Goal: Information Seeking & Learning: Check status

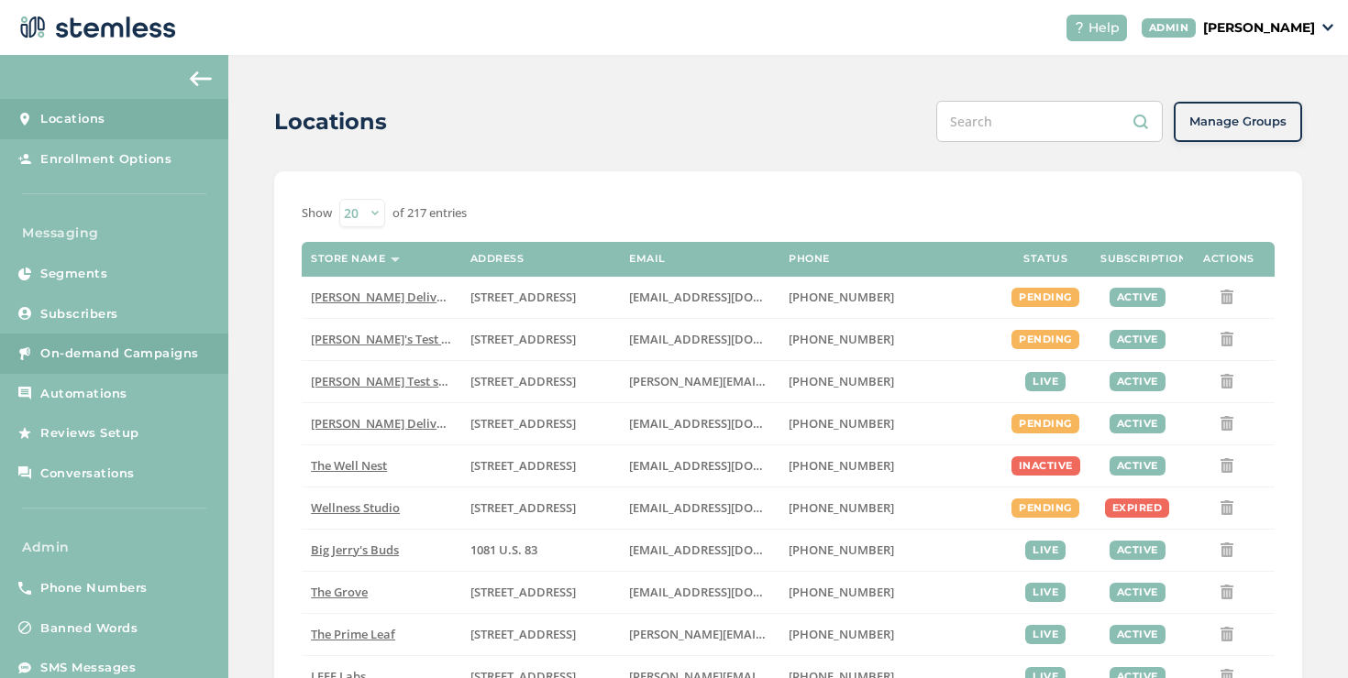
click at [188, 346] on span "On-demand Campaigns" at bounding box center [119, 354] width 159 height 18
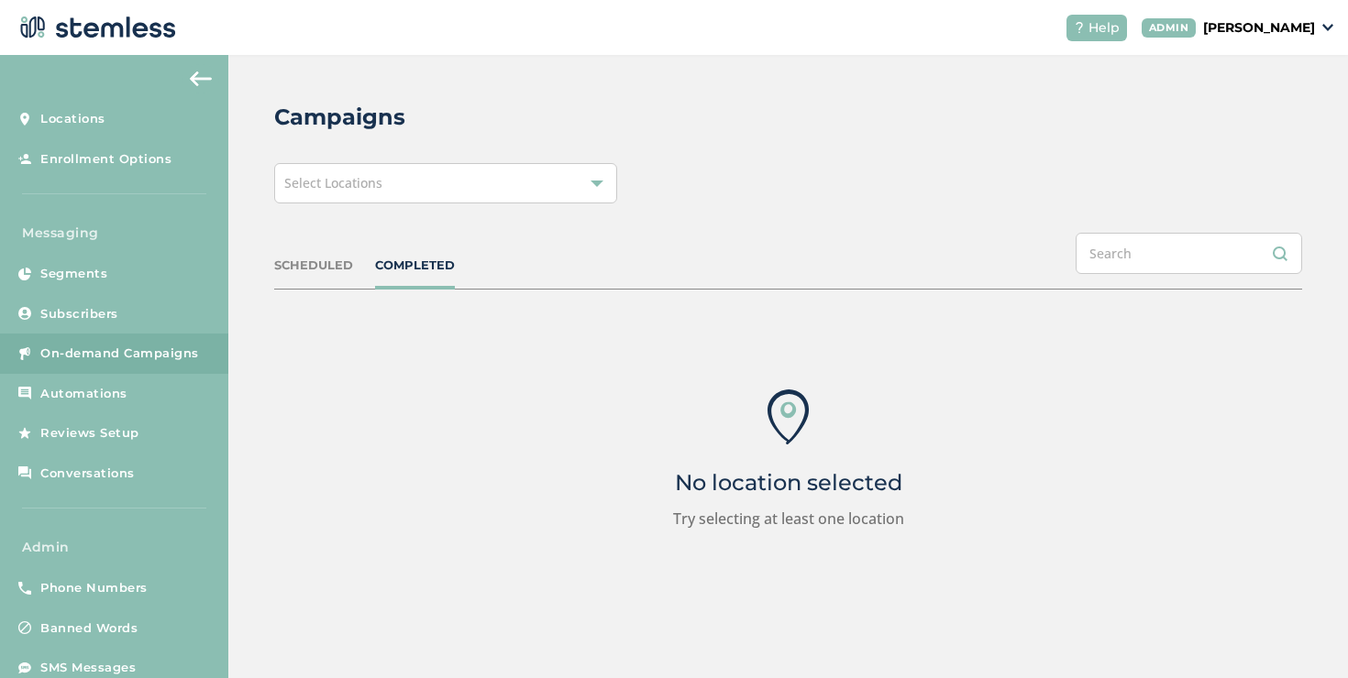
click at [386, 191] on div "Select Locations" at bounding box center [445, 183] width 343 height 40
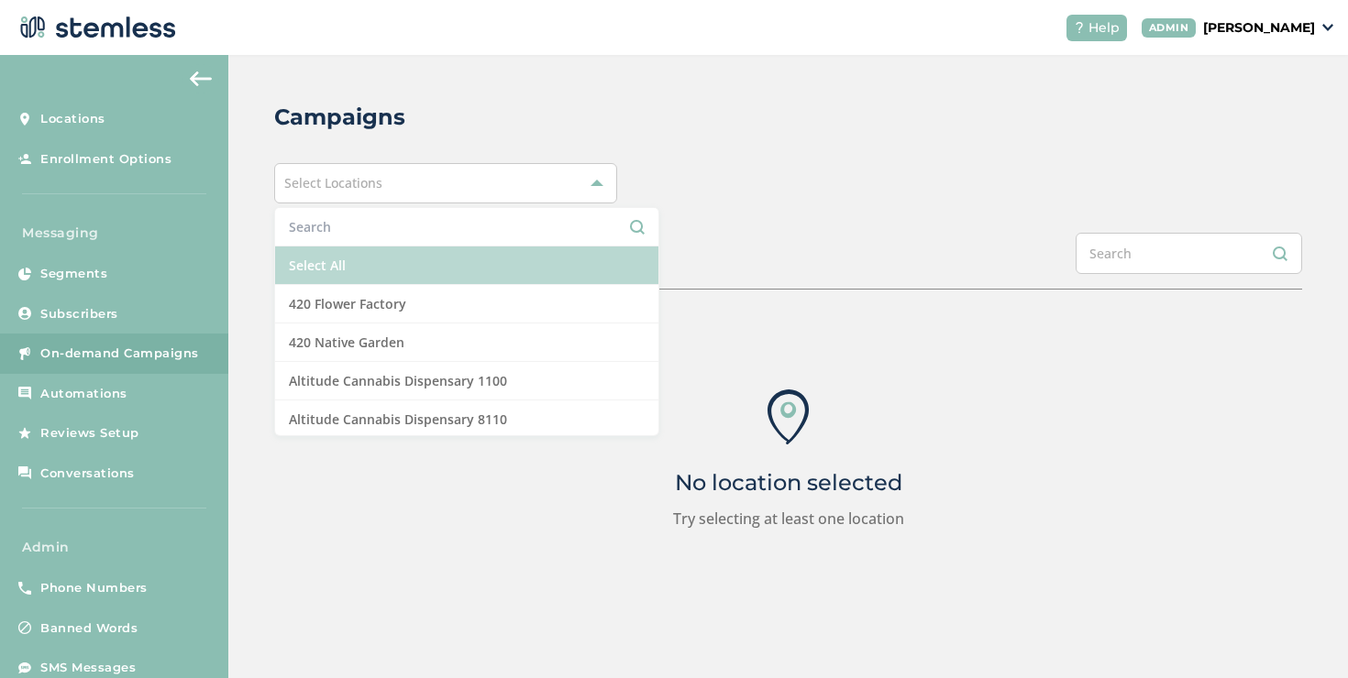
click at [360, 263] on li "Select All" at bounding box center [466, 266] width 383 height 39
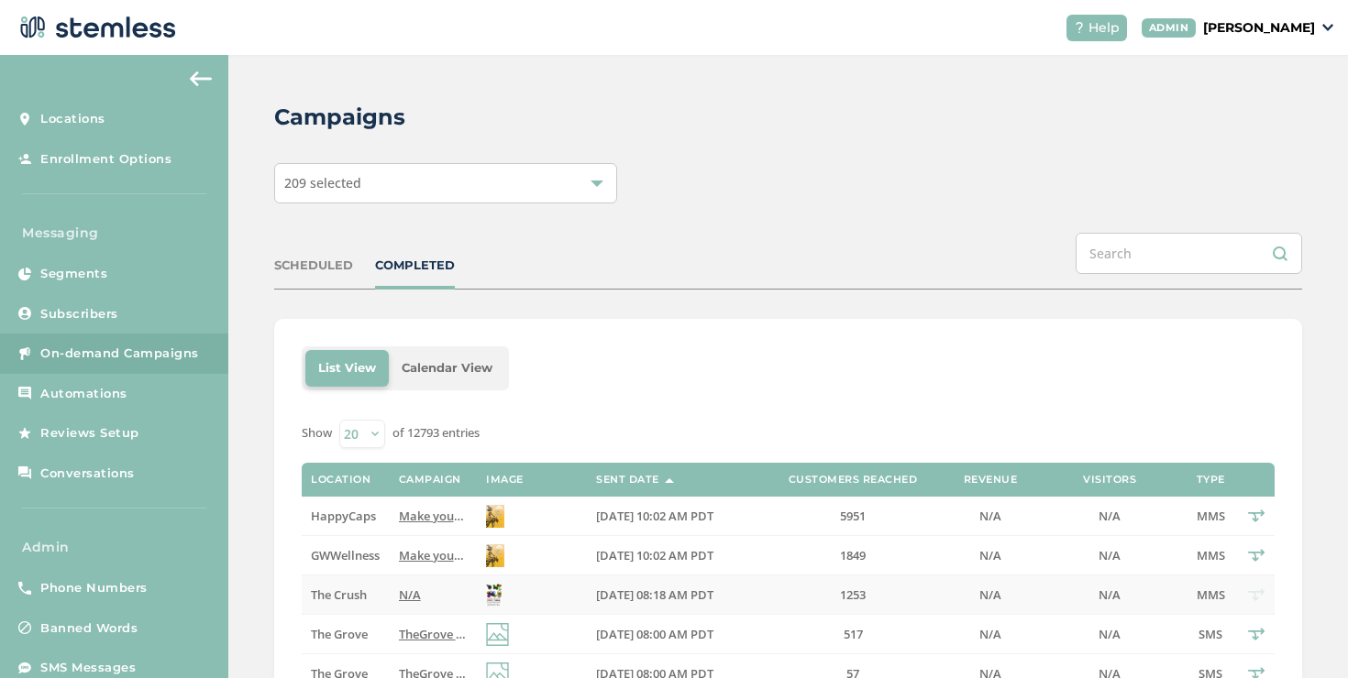
click at [407, 588] on td "N/A" at bounding box center [433, 595] width 87 height 39
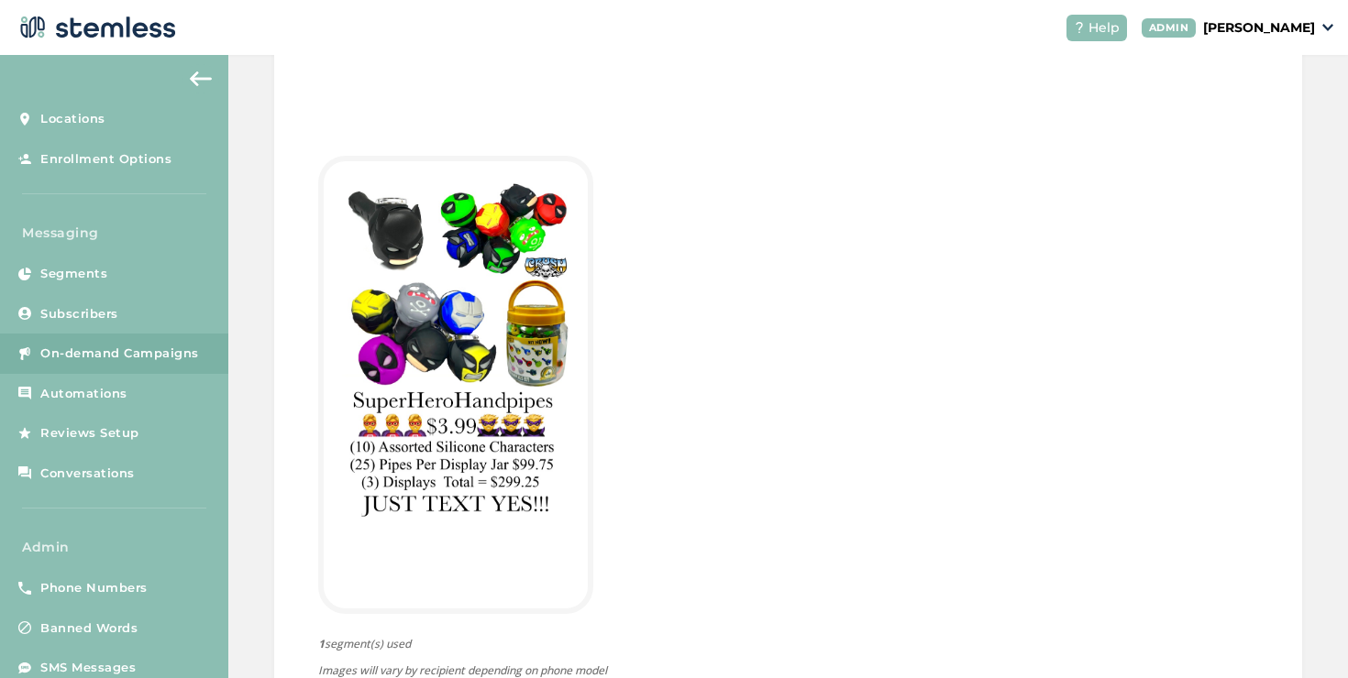
scroll to position [5, 0]
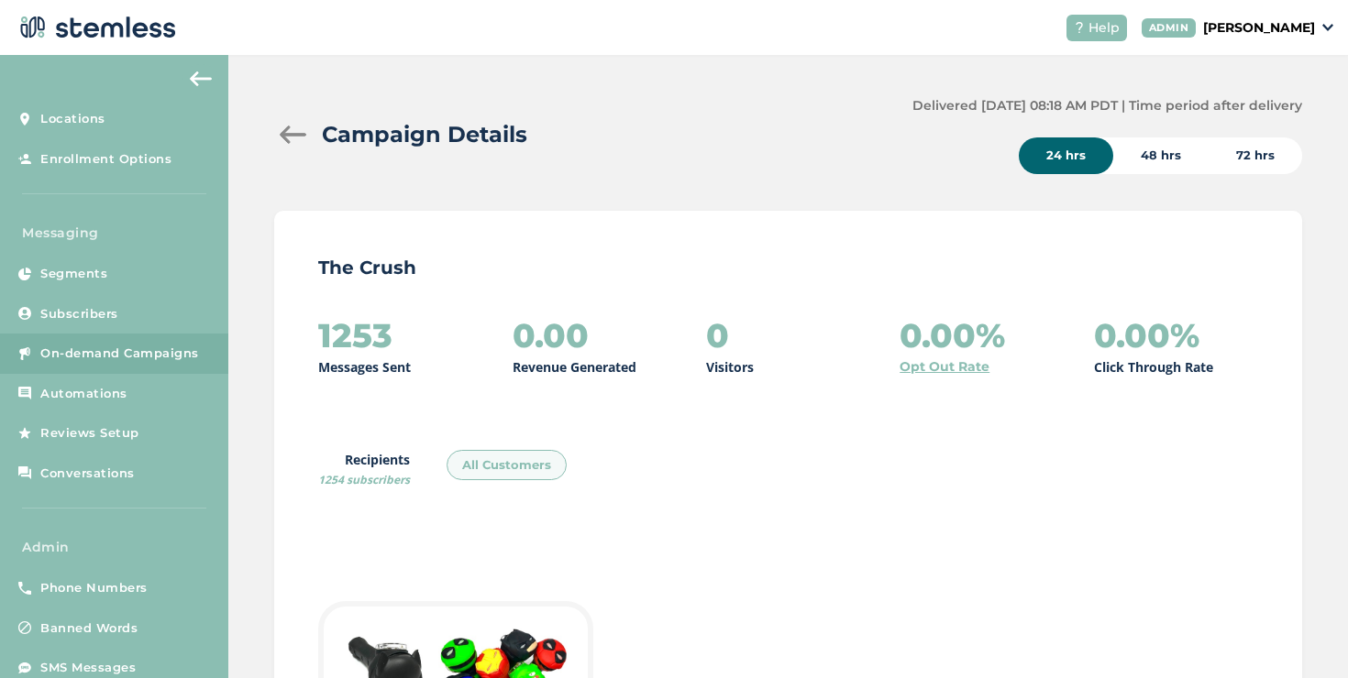
click at [286, 134] on div at bounding box center [292, 135] width 37 height 18
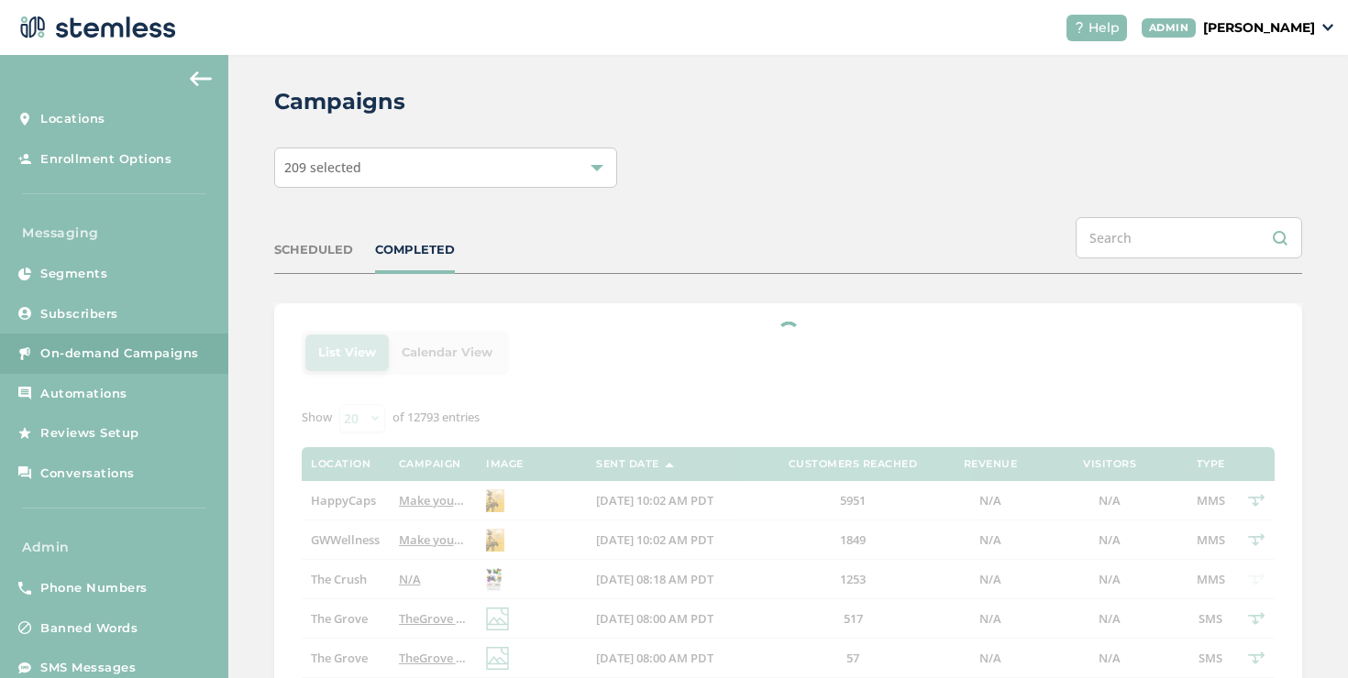
scroll to position [32, 0]
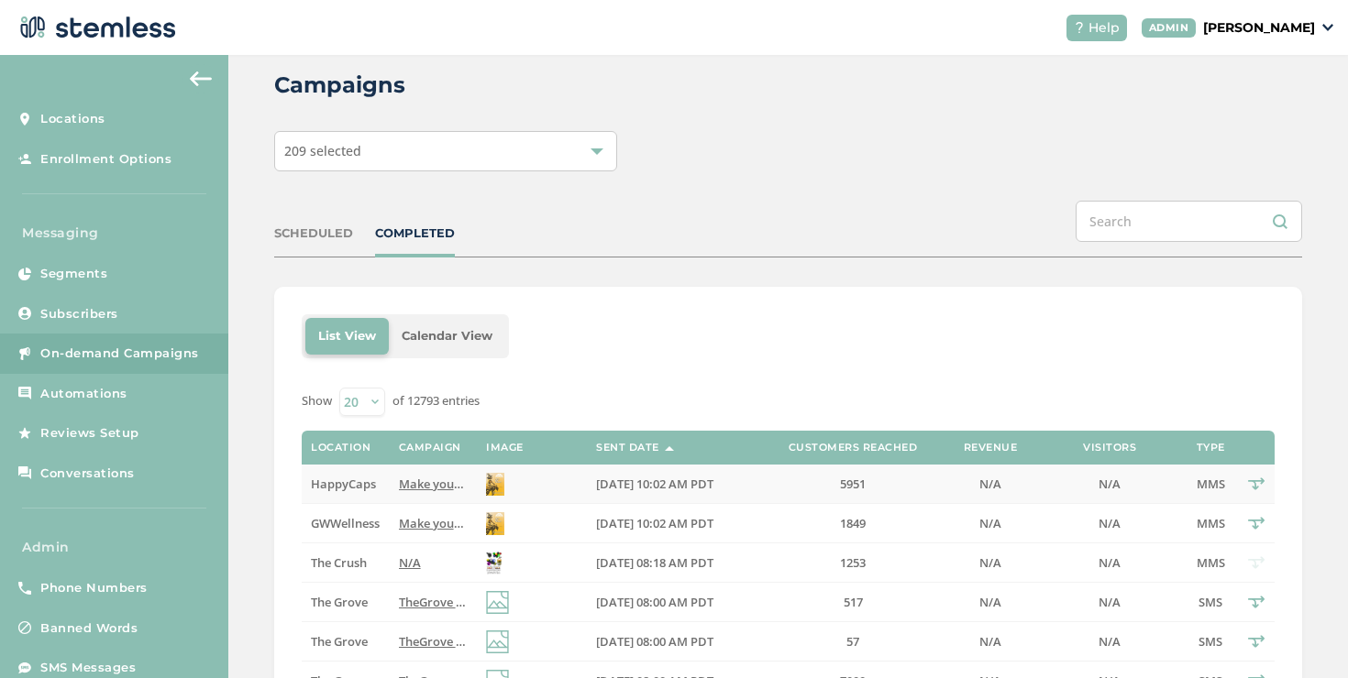
click at [404, 485] on span "Make your [DATE] party all the buzz! Happy Caps Wellness [DATE] combo is availa…" at bounding box center [882, 484] width 966 height 17
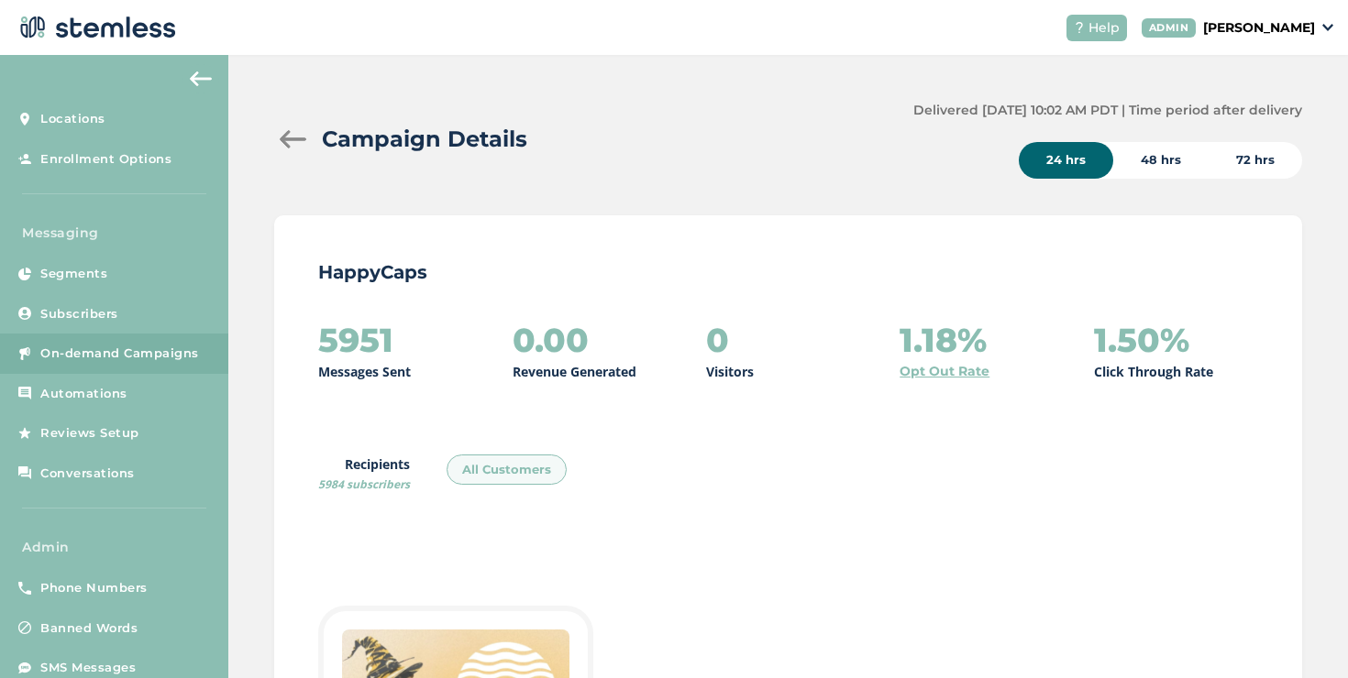
click at [292, 138] on div at bounding box center [292, 139] width 37 height 18
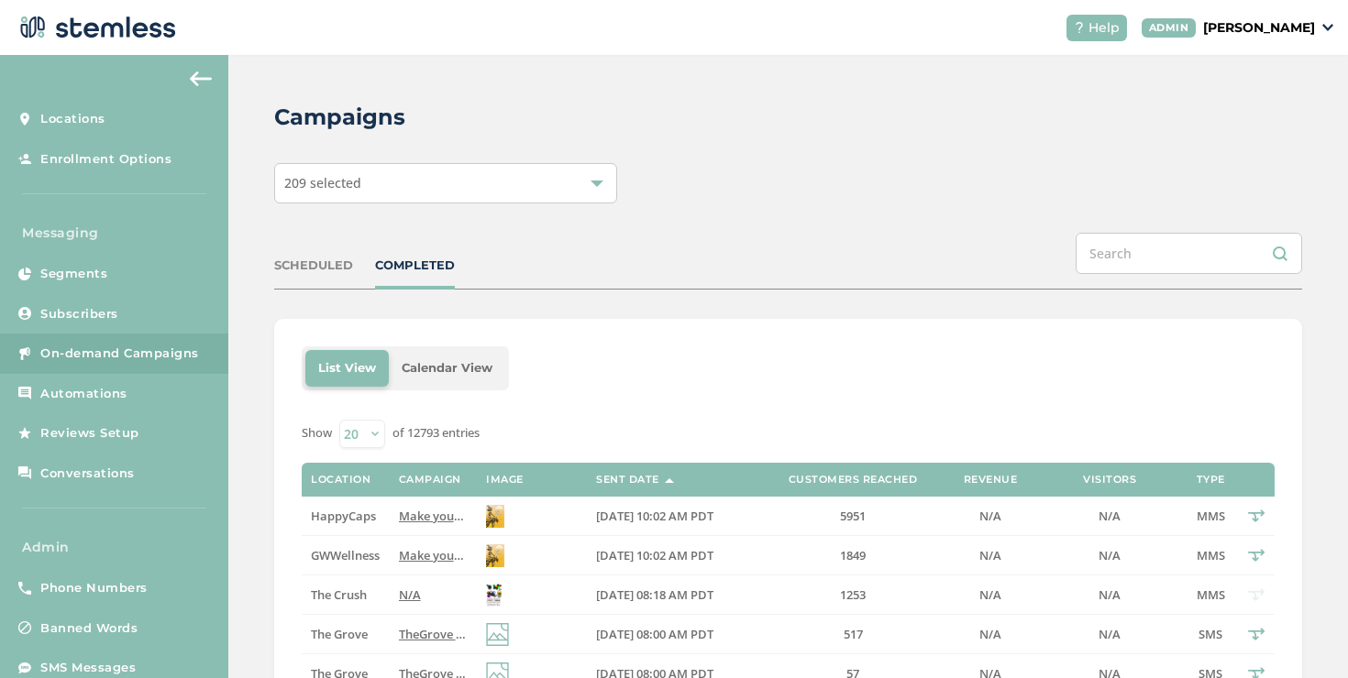
click at [420, 513] on span "Make your [DATE] party all the buzz! Happy Caps Wellness [DATE] combo is availa…" at bounding box center [882, 516] width 966 height 17
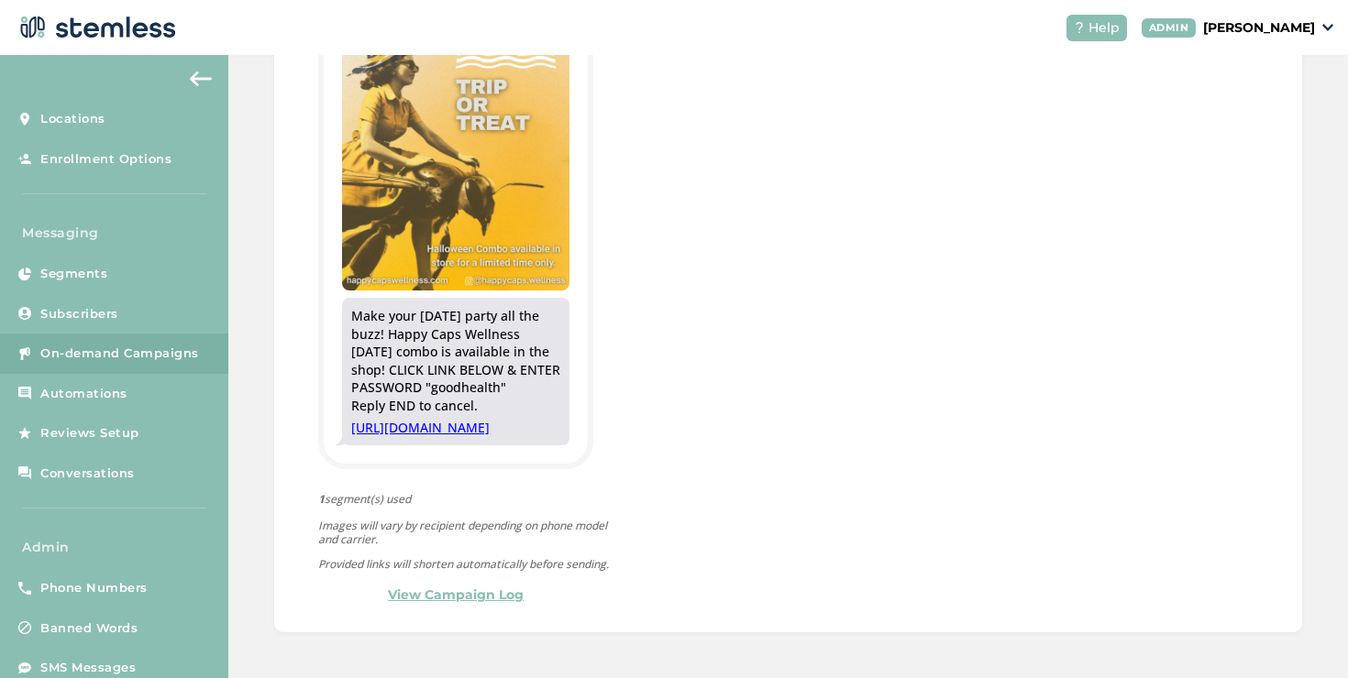
scroll to position [655, 0]
click at [457, 591] on link "View Campaign Log" at bounding box center [456, 595] width 136 height 19
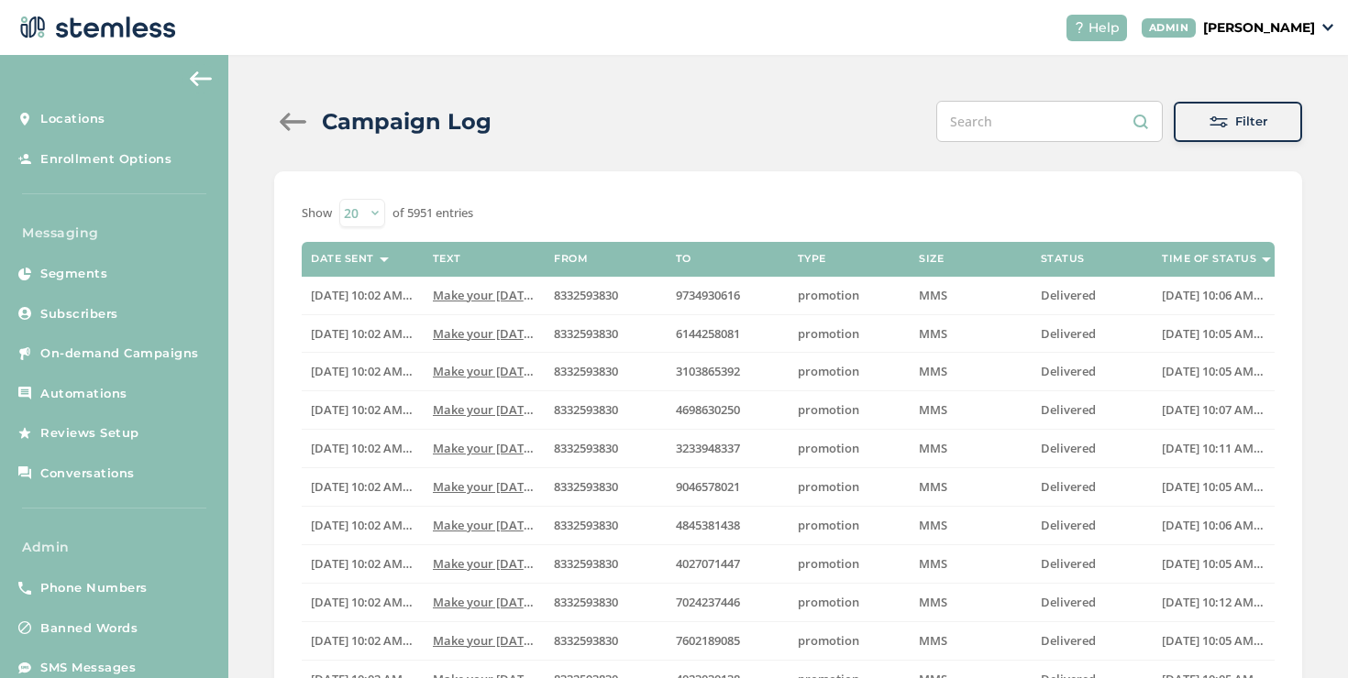
click at [297, 130] on div "Campaign Log" at bounding box center [390, 121] width 232 height 33
click at [295, 125] on div at bounding box center [292, 122] width 37 height 18
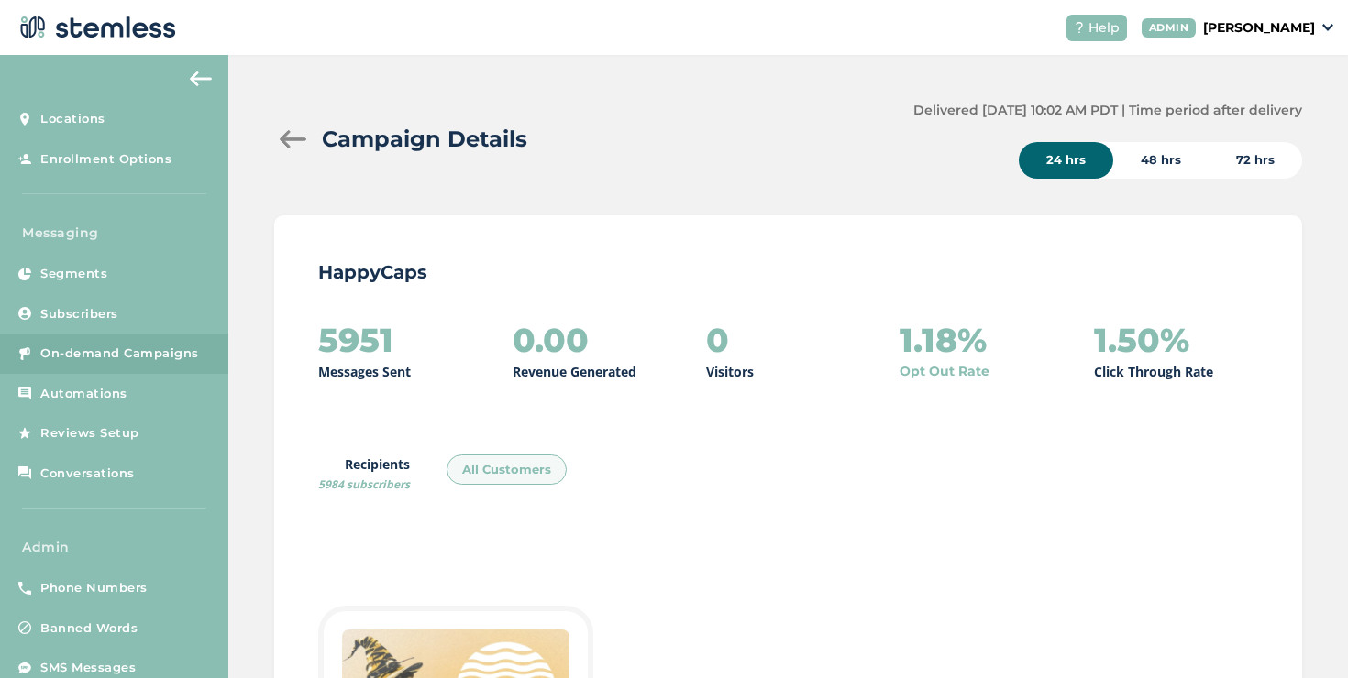
click at [303, 137] on div at bounding box center [292, 139] width 37 height 18
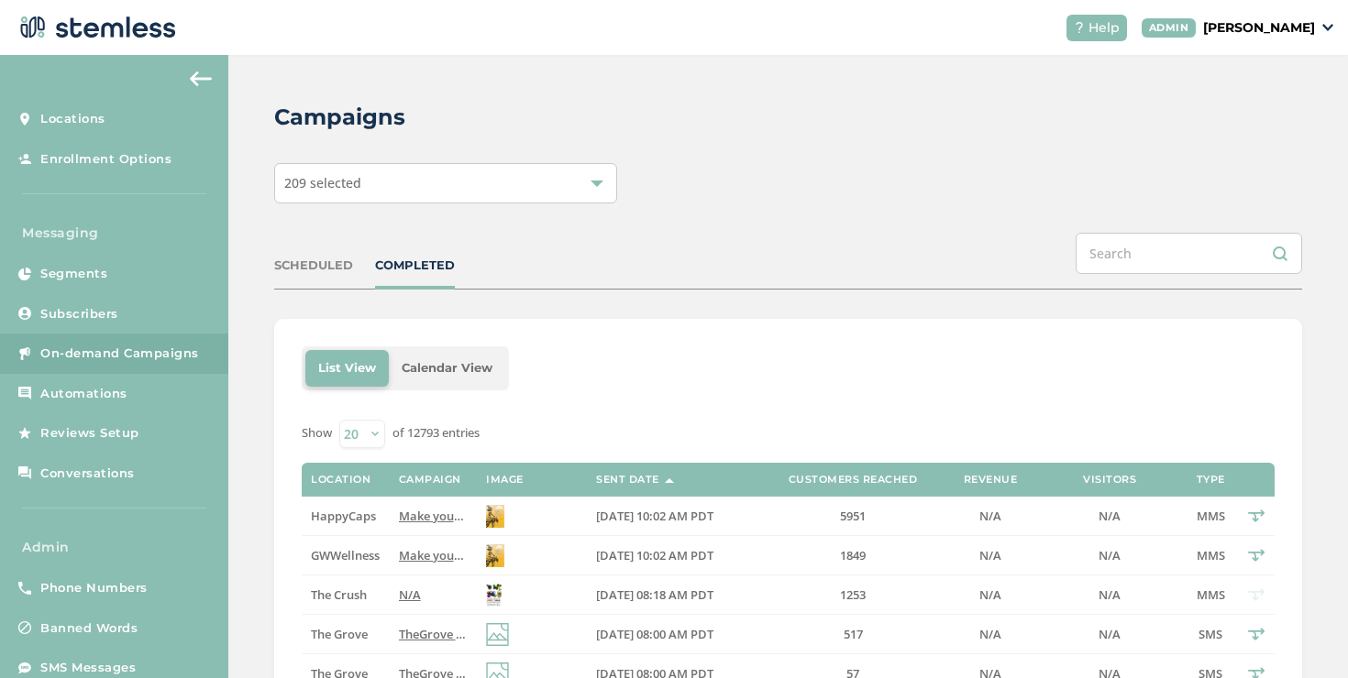
click at [411, 554] on span "Make your [DATE] party all the buzz! Happy Caps Wellness [DATE] combo is availa…" at bounding box center [882, 555] width 966 height 17
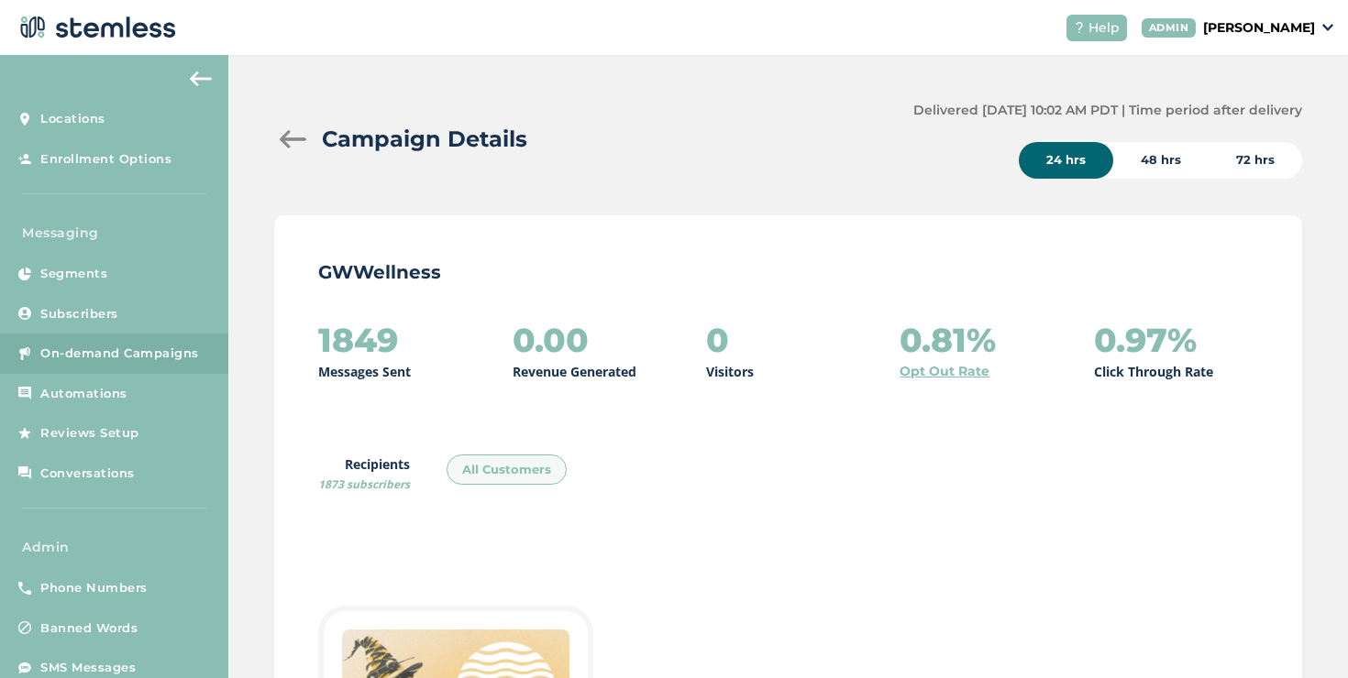
click at [284, 127] on div "Campaign Details" at bounding box center [586, 139] width 624 height 33
click at [289, 138] on div at bounding box center [292, 139] width 37 height 18
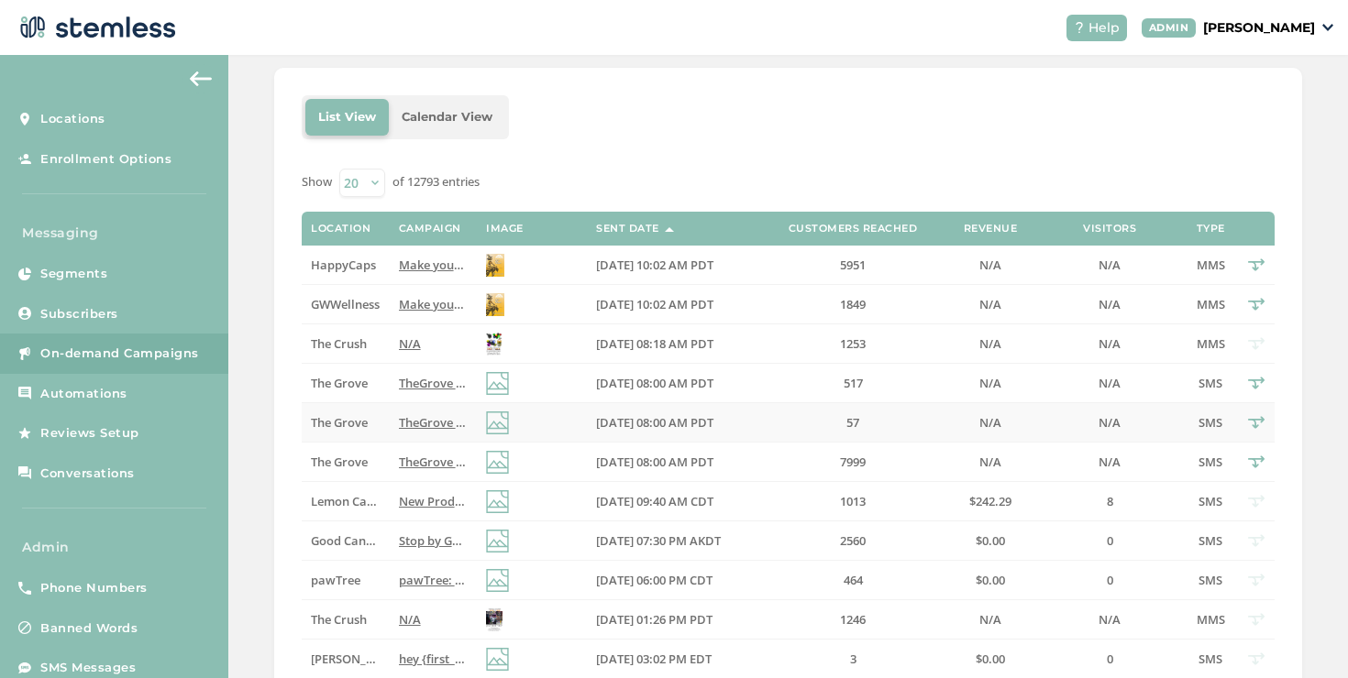
scroll to position [135, 0]
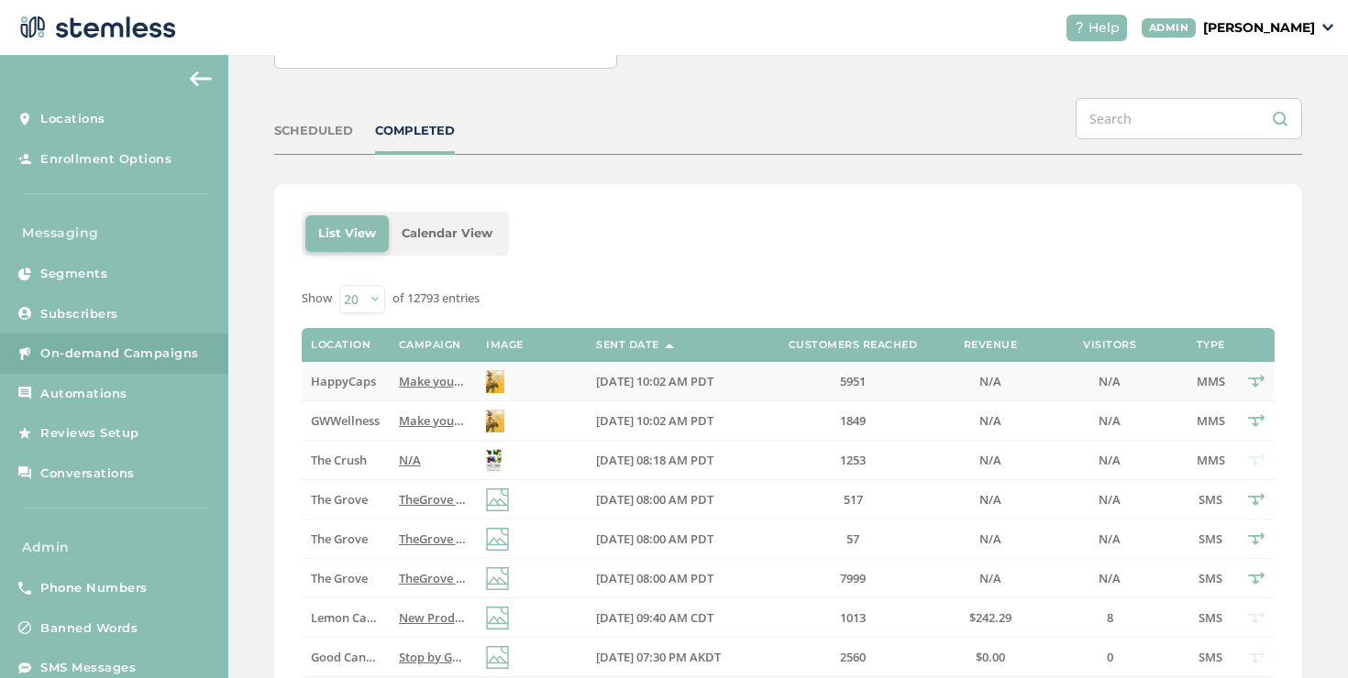
click at [430, 381] on span "Make your [DATE] party all the buzz! Happy Caps Wellness [DATE] combo is availa…" at bounding box center [882, 381] width 966 height 17
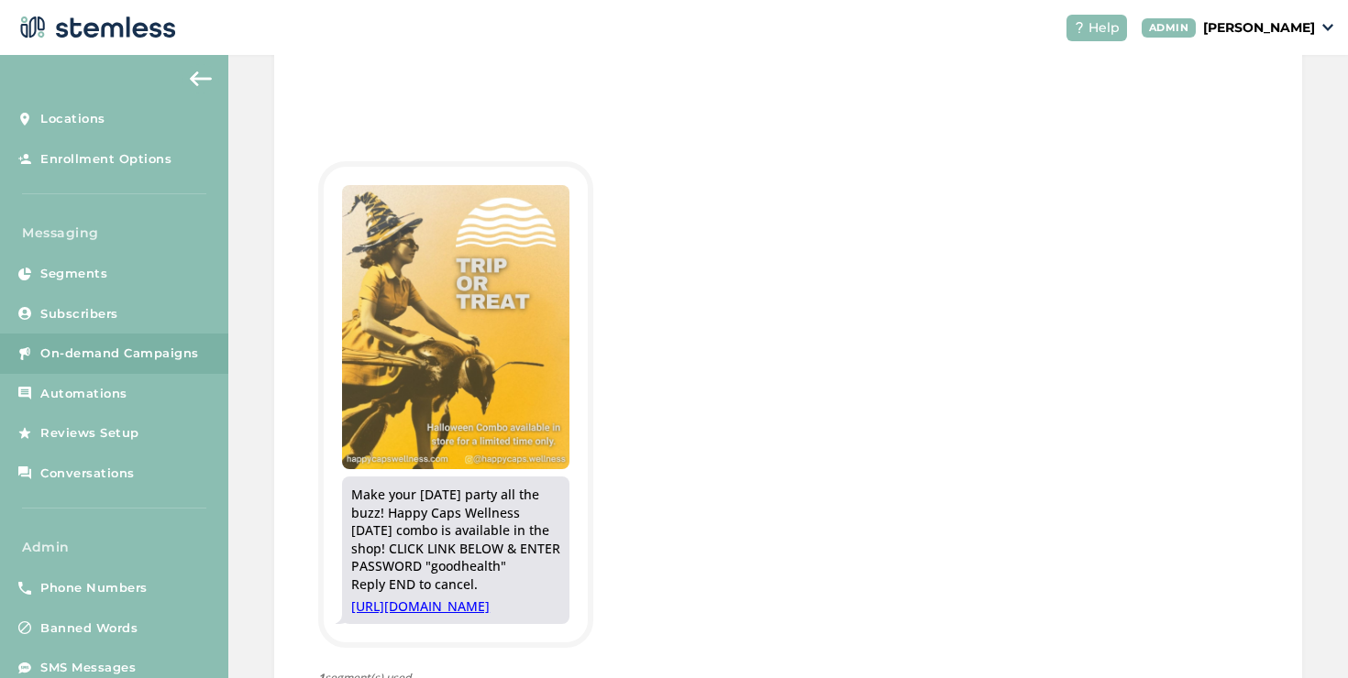
scroll to position [523, 0]
